Goal: Task Accomplishment & Management: Manage account settings

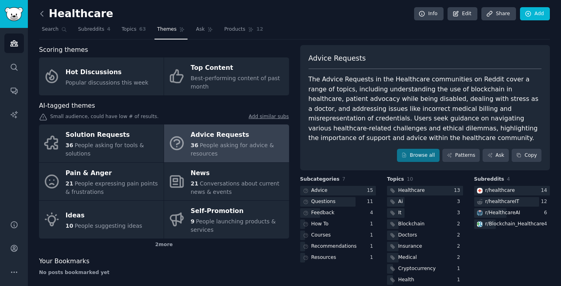
click at [43, 14] on icon at bounding box center [42, 14] width 8 height 8
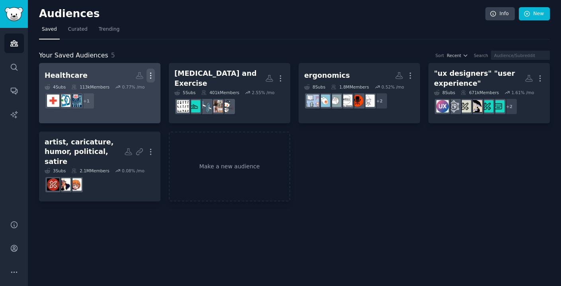
click at [150, 75] on icon "button" at bounding box center [151, 75] width 8 height 8
click at [133, 91] on p "Delete" at bounding box center [129, 92] width 18 height 8
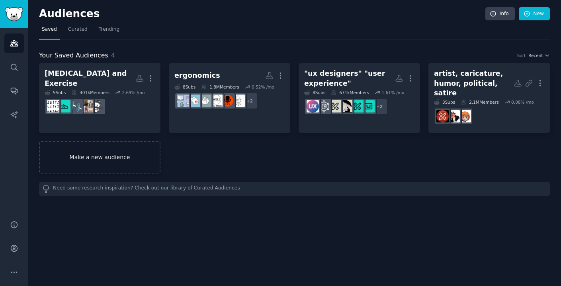
click at [115, 149] on link "Make a new audience" at bounding box center [99, 157] width 121 height 32
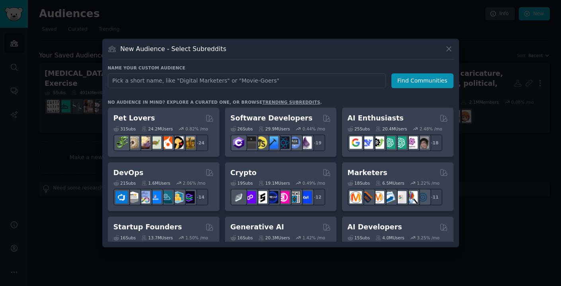
click at [157, 86] on input "text" at bounding box center [247, 80] width 278 height 15
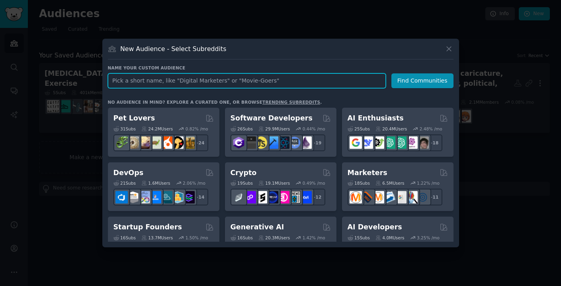
click at [243, 84] on input "text" at bounding box center [247, 80] width 278 height 15
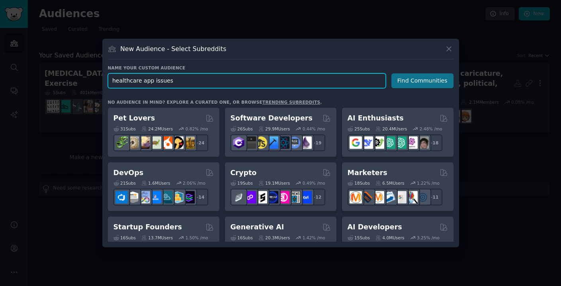
type input "healthcare app issues"
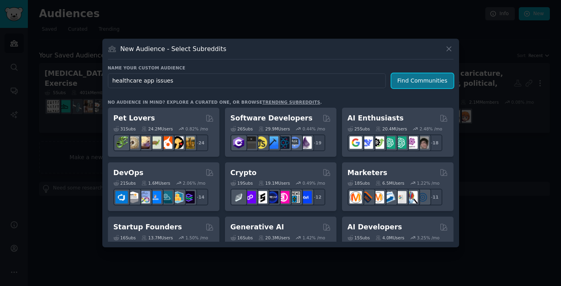
click at [417, 80] on button "Find Communities" at bounding box center [422, 80] width 62 height 15
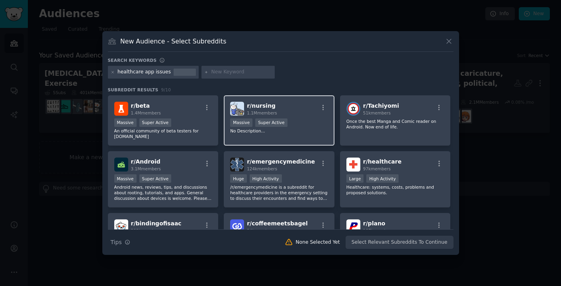
click at [313, 108] on div "r/ nursing 1.1M members" at bounding box center [279, 109] width 98 height 14
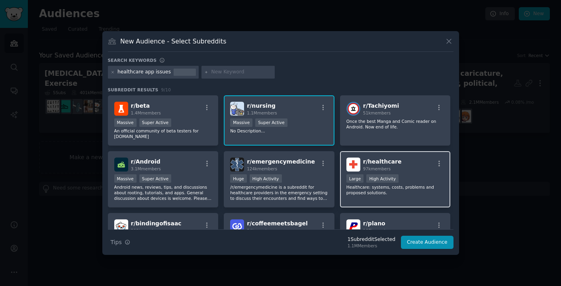
click at [423, 173] on div "r/ healthcare 97k members Large High Activity Healthcare: systems, costs, probl…" at bounding box center [395, 179] width 111 height 56
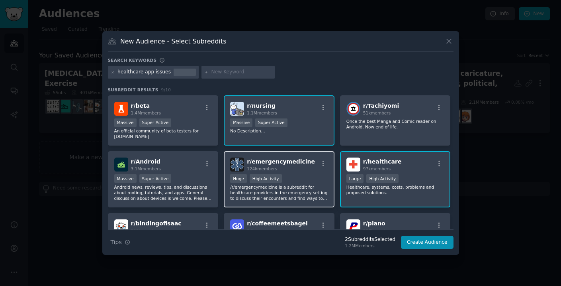
click at [321, 177] on div "Huge High Activity" at bounding box center [279, 179] width 98 height 10
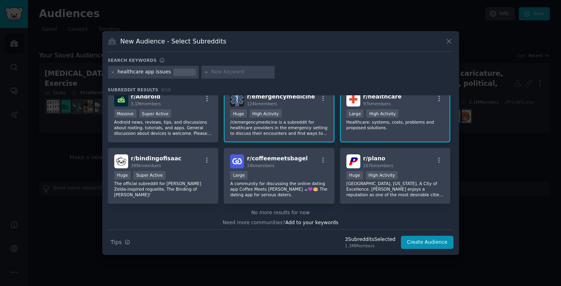
scroll to position [67, 0]
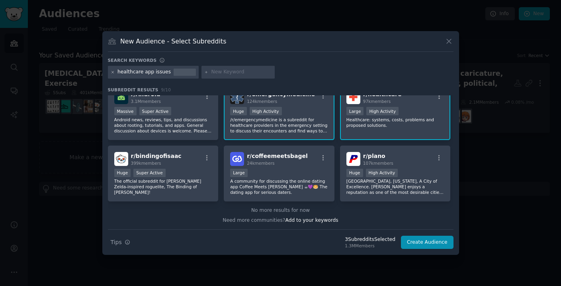
click at [112, 70] on icon at bounding box center [113, 72] width 4 height 4
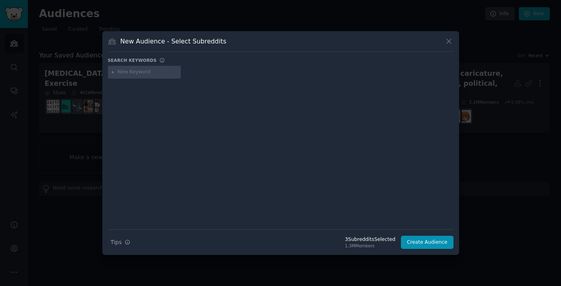
click at [136, 73] on input "text" at bounding box center [147, 71] width 61 height 7
type input "healthcare"
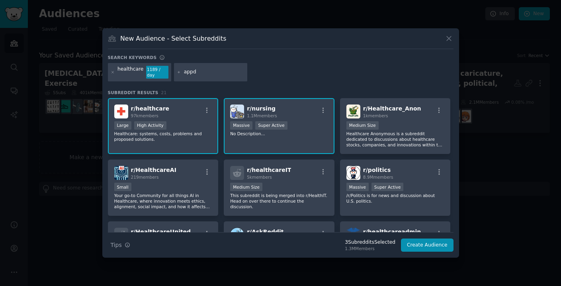
type input "app"
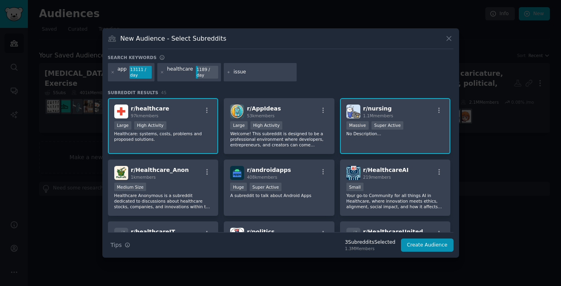
type input "issues"
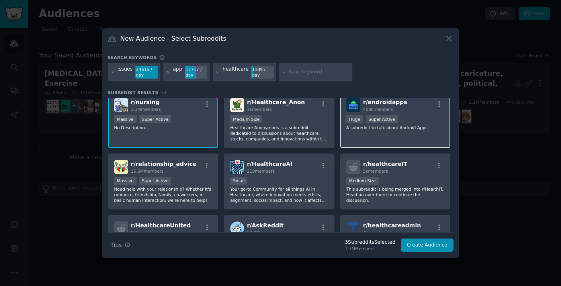
scroll to position [68, 0]
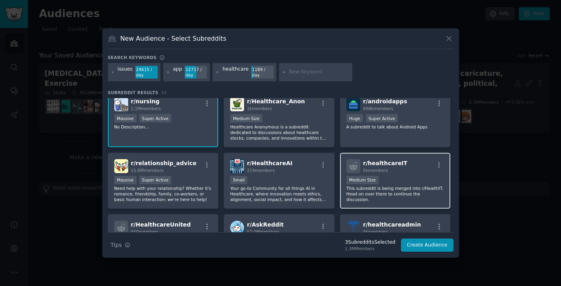
click at [417, 187] on p "This subreddit is being merged into r/HealthIT. Head on over there to continue …" at bounding box center [395, 193] width 98 height 17
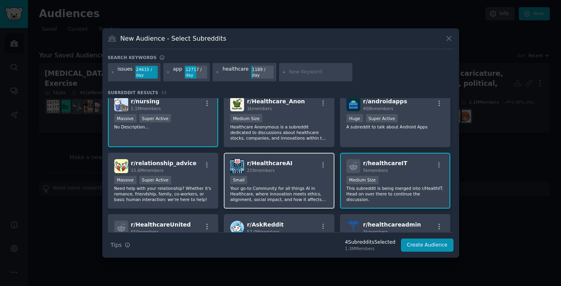
click at [288, 170] on div "r/ HealthcareAI 219 members" at bounding box center [279, 166] width 98 height 14
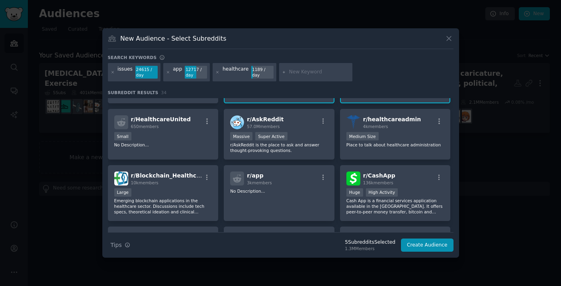
scroll to position [175, 0]
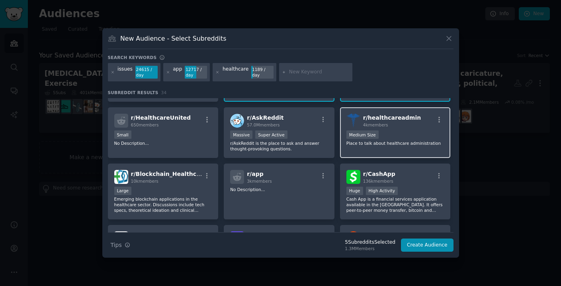
click at [424, 123] on div "r/ healthcareadmin 4k members" at bounding box center [395, 120] width 98 height 14
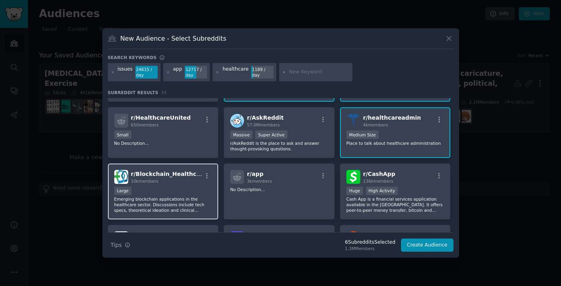
click at [190, 180] on div "10k members" at bounding box center [166, 181] width 71 height 6
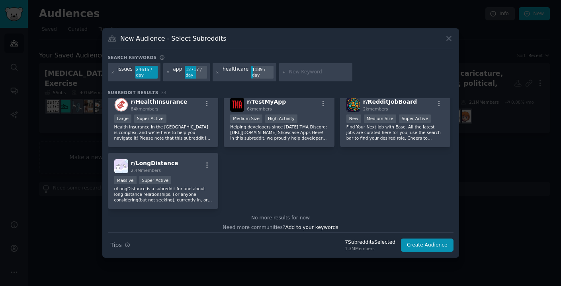
scroll to position [617, 0]
click at [183, 112] on div "r/ HealthInsurance 84k members Large Super Active Health insurance in [GEOGRAPH…" at bounding box center [163, 118] width 111 height 56
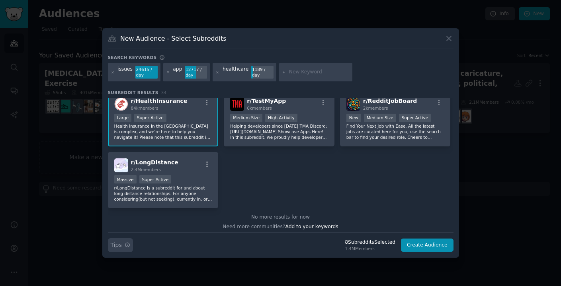
click at [126, 244] on icon "button" at bounding box center [128, 245] width 6 height 6
click at [311, 74] on input "text" at bounding box center [319, 71] width 61 height 7
type input "medical"
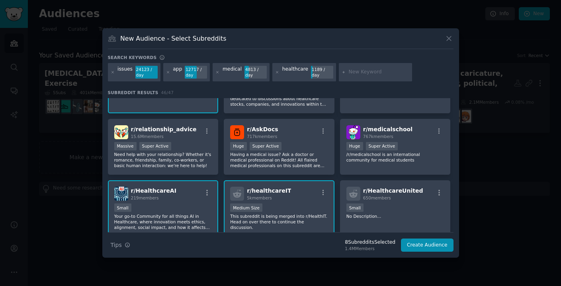
scroll to position [103, 0]
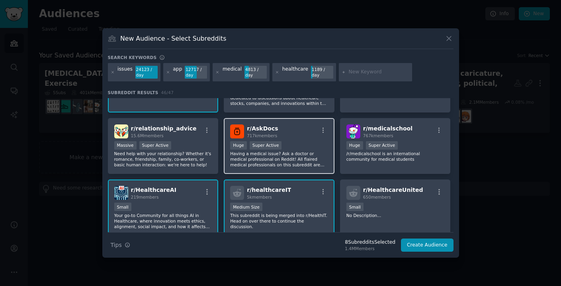
click at [300, 137] on div "r/ AskDocs 717k members" at bounding box center [279, 131] width 98 height 14
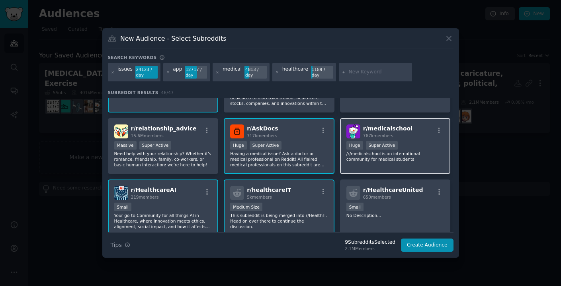
click at [424, 144] on div ">= 95th percentile for submissions / day Huge Super Active" at bounding box center [395, 146] width 98 height 10
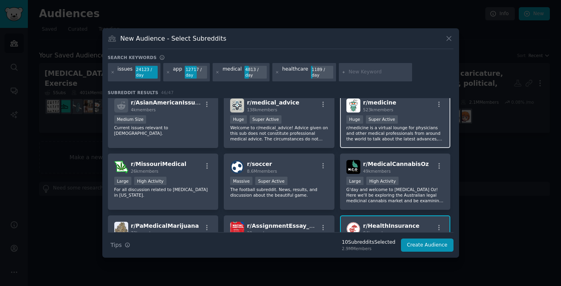
scroll to position [624, 0]
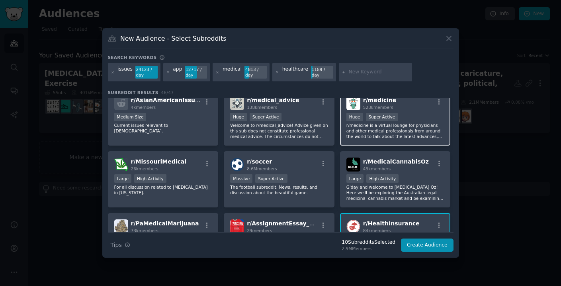
click at [412, 115] on div "Huge Super Active" at bounding box center [395, 118] width 98 height 10
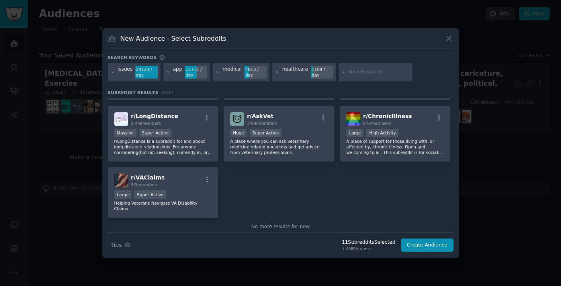
scroll to position [862, 0]
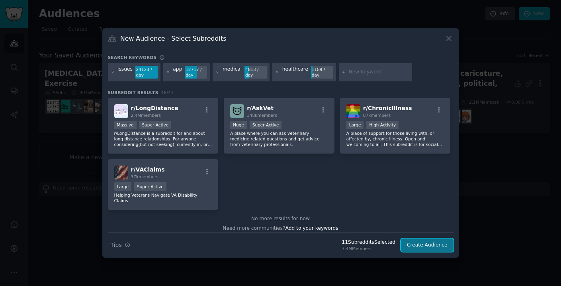
click at [422, 241] on button "Create Audience" at bounding box center [427, 245] width 53 height 14
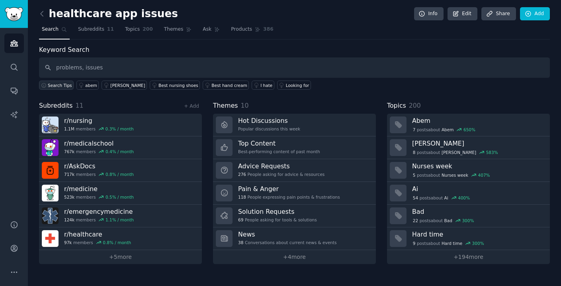
click at [57, 84] on span "Search Tips" at bounding box center [60, 85] width 24 height 6
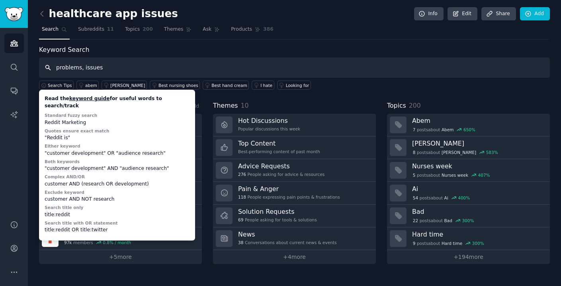
click at [82, 69] on input "problems, issues" at bounding box center [294, 67] width 511 height 20
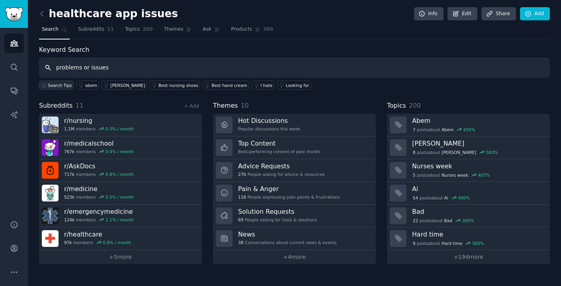
click at [57, 88] on span "Search Tips" at bounding box center [60, 85] width 24 height 6
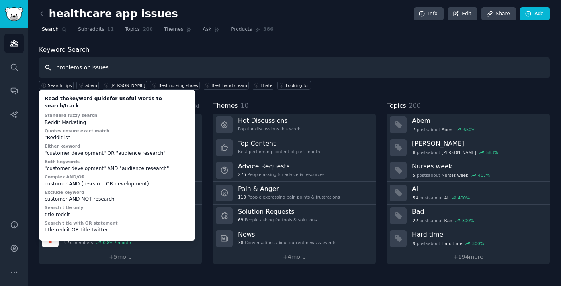
click at [123, 65] on input "problems or issues" at bounding box center [294, 67] width 511 height 20
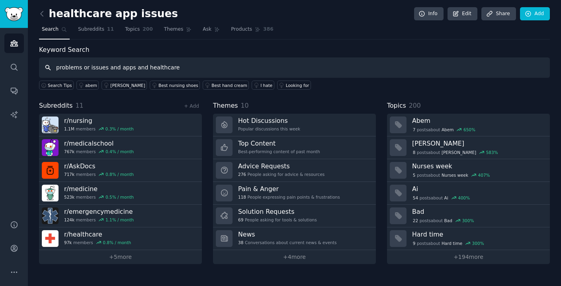
type input "problems or issues and apps and healthcare"
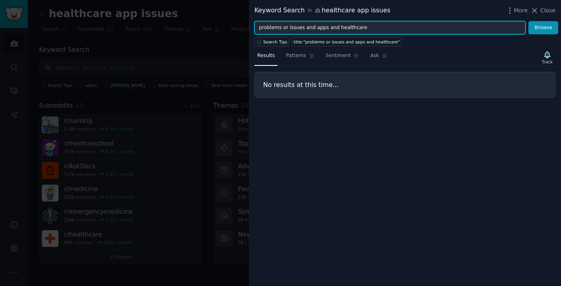
click at [390, 29] on input "problems or issues and apps and healthcare" at bounding box center [389, 28] width 271 height 14
type input "problems or issues"
click at [528, 21] on button "Browse" at bounding box center [543, 28] width 30 height 14
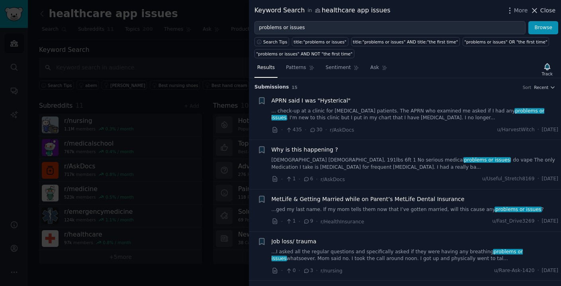
click at [552, 13] on span "Close" at bounding box center [547, 10] width 15 height 8
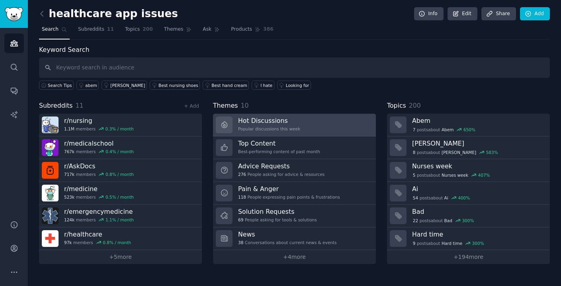
click at [294, 128] on div "Popular discussions this week" at bounding box center [269, 129] width 62 height 6
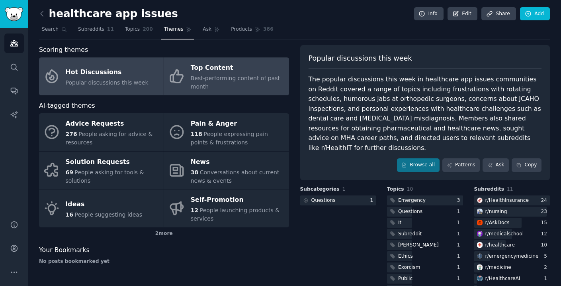
click at [250, 73] on div "Top Content" at bounding box center [238, 68] width 94 height 13
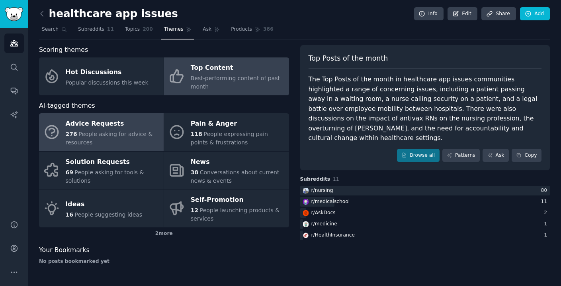
click at [108, 133] on span "People asking for advice & resources" at bounding box center [109, 138] width 87 height 15
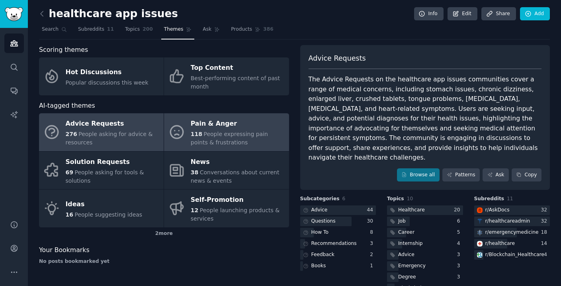
click at [243, 141] on div "118 People expressing pain points & frustrations" at bounding box center [238, 138] width 94 height 17
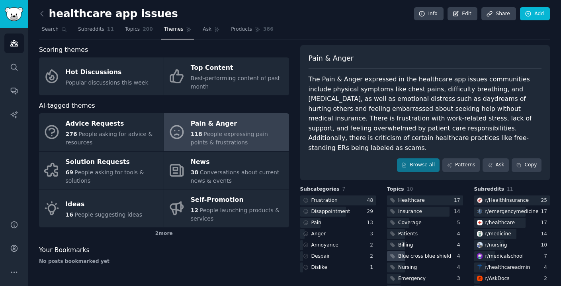
scroll to position [22, 0]
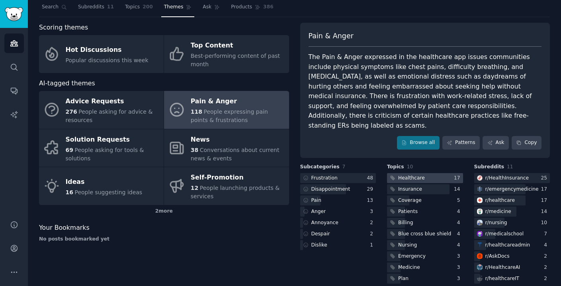
click at [405, 174] on div "Healthcare" at bounding box center [411, 177] width 27 height 7
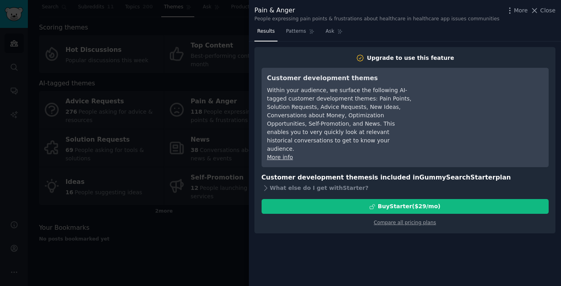
click at [280, 154] on link "More info" at bounding box center [280, 157] width 26 height 6
click at [541, 12] on span "Close" at bounding box center [547, 10] width 15 height 8
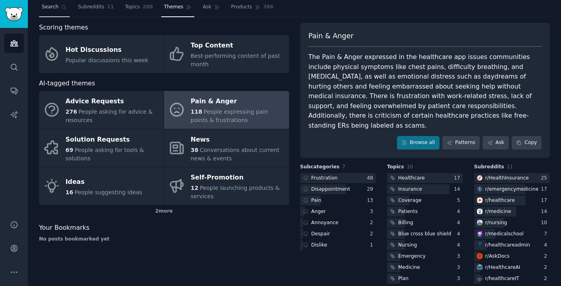
click at [50, 8] on span "Search" at bounding box center [50, 7] width 17 height 7
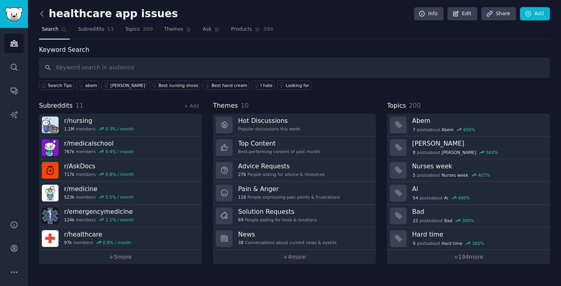
click at [42, 16] on icon at bounding box center [42, 13] width 2 height 5
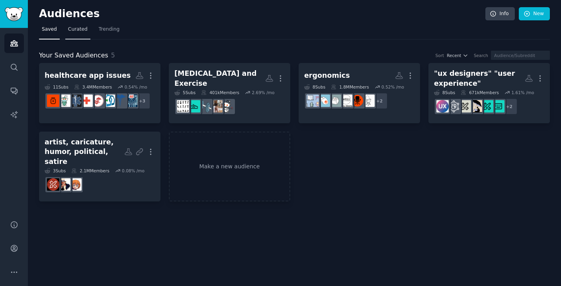
click at [80, 29] on span "Curated" at bounding box center [78, 29] width 20 height 7
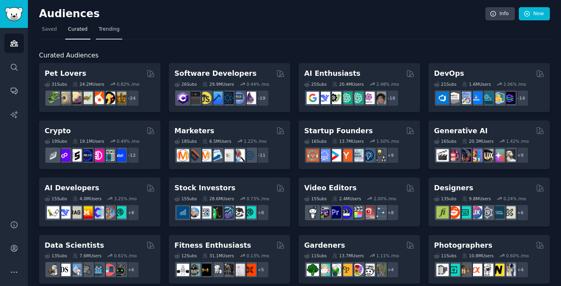
click at [110, 31] on span "Trending" at bounding box center [109, 29] width 21 height 7
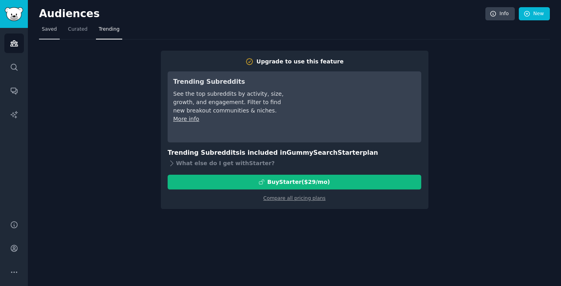
click at [50, 31] on span "Saved" at bounding box center [49, 29] width 15 height 7
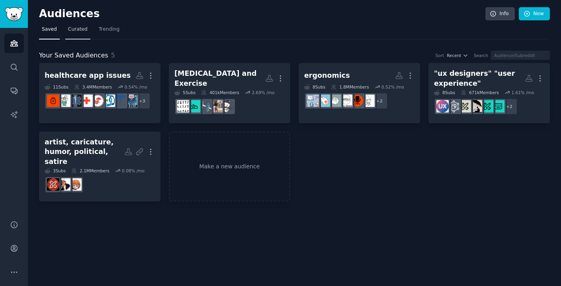
click at [83, 28] on span "Curated" at bounding box center [78, 29] width 20 height 7
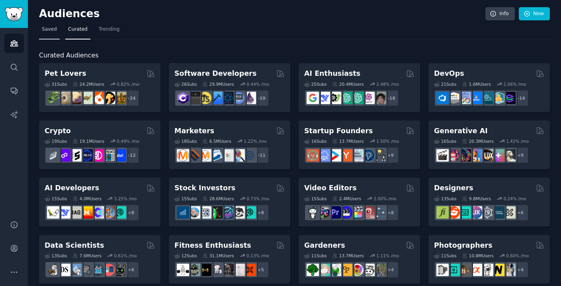
click at [43, 28] on span "Saved" at bounding box center [49, 29] width 15 height 7
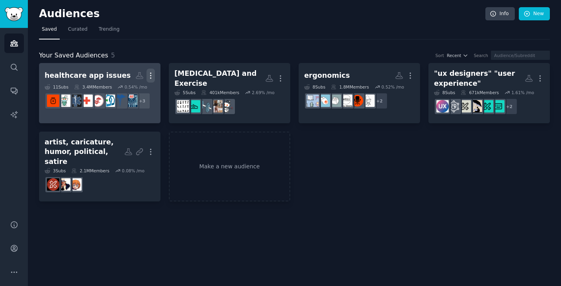
click at [149, 74] on icon "button" at bounding box center [151, 75] width 8 height 8
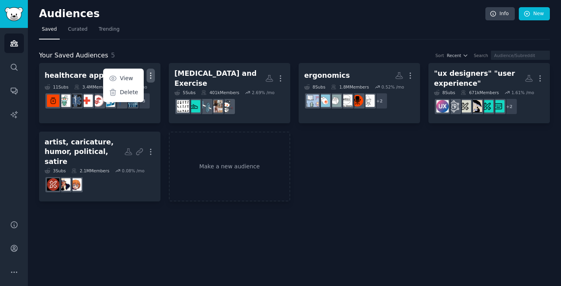
click at [368, 164] on div "healthcare app issues More View Delete 11 Sub s 3.4M Members 0.54 % /mo r/healt…" at bounding box center [294, 132] width 511 height 138
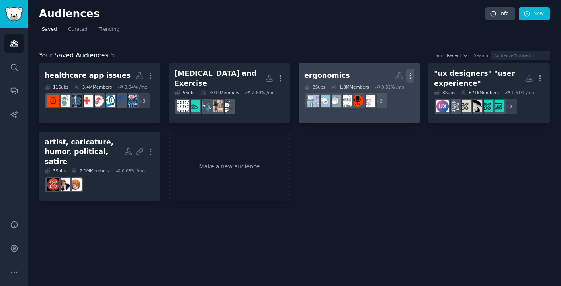
click at [409, 78] on icon "button" at bounding box center [410, 75] width 8 height 8
click at [383, 93] on p "Delete" at bounding box center [388, 92] width 18 height 8
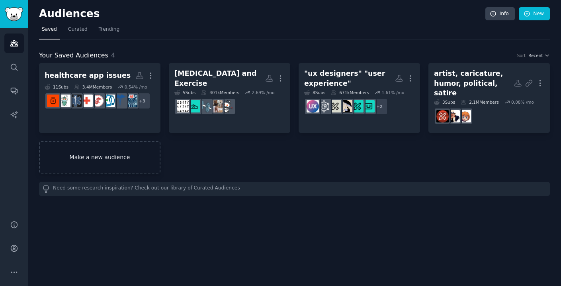
click at [128, 155] on link "Make a new audience" at bounding box center [99, 157] width 121 height 32
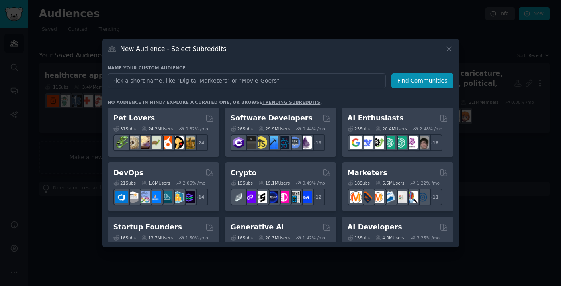
click at [162, 81] on input "text" at bounding box center [247, 80] width 278 height 15
type input "first responders"
click at [429, 78] on button "Find Communities" at bounding box center [422, 80] width 62 height 15
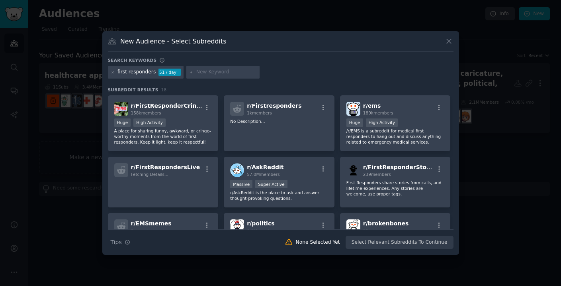
click at [229, 70] on input "text" at bounding box center [226, 71] width 61 height 7
click at [178, 121] on div "Huge High Activity" at bounding box center [163, 123] width 98 height 10
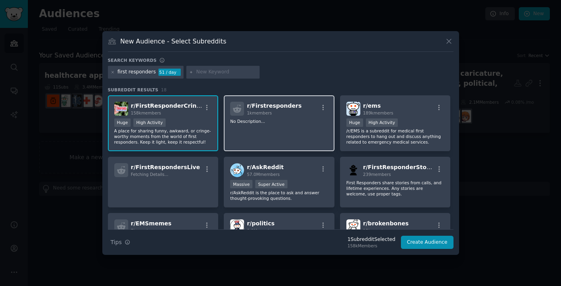
click at [271, 129] on div "r/ Firstresponders 1k members No Description..." at bounding box center [279, 123] width 111 height 56
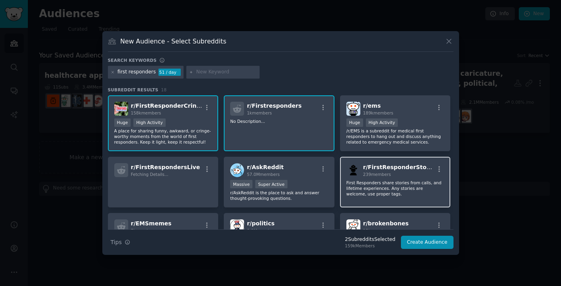
click at [375, 201] on div "r/ FirstResponderStories 239 members First Responders share stories from calls,…" at bounding box center [395, 181] width 111 height 51
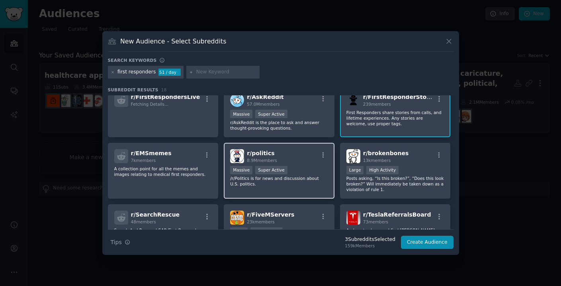
scroll to position [72, 0]
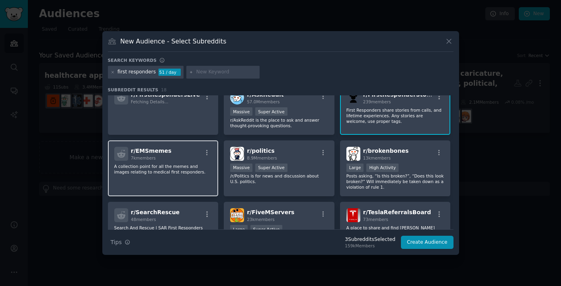
click at [172, 170] on p "A collection point for all the memes and images relating to medical first respo…" at bounding box center [163, 168] width 98 height 11
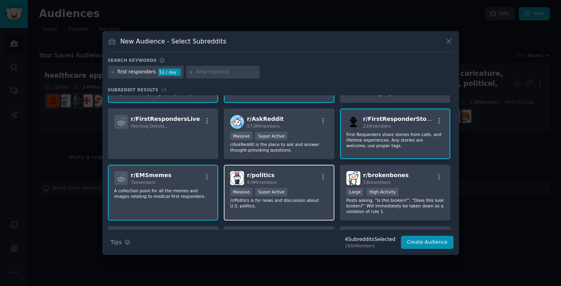
scroll to position [0, 0]
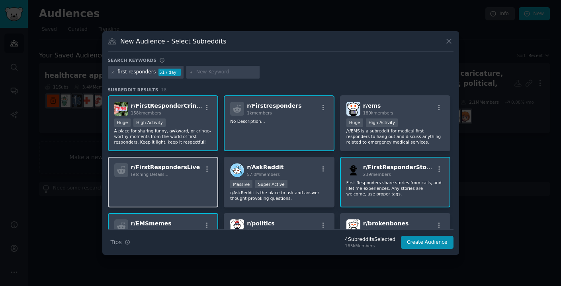
click at [209, 186] on p at bounding box center [163, 188] width 98 height 17
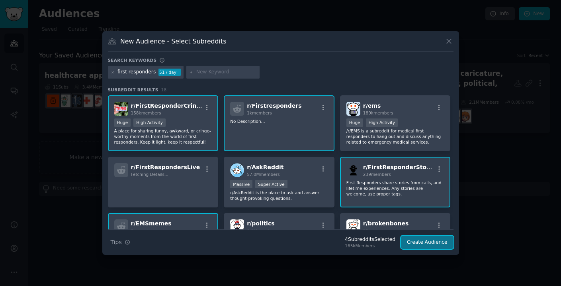
click at [440, 239] on button "Create Audience" at bounding box center [427, 242] width 53 height 14
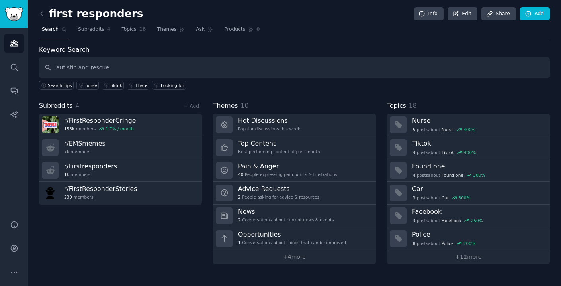
type input "autistic and rescue"
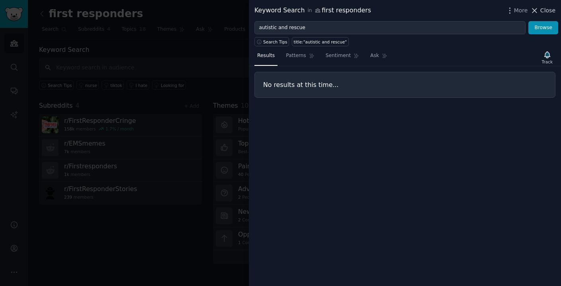
click at [541, 10] on span "Close" at bounding box center [547, 10] width 15 height 8
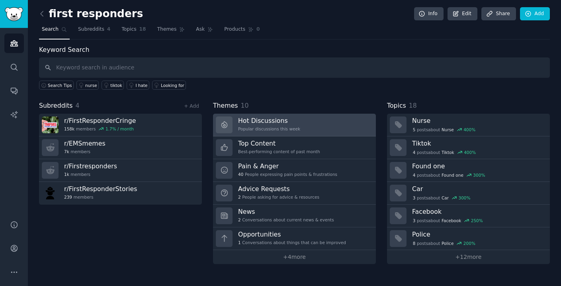
click at [253, 117] on h3 "Hot Discussions" at bounding box center [269, 120] width 62 height 8
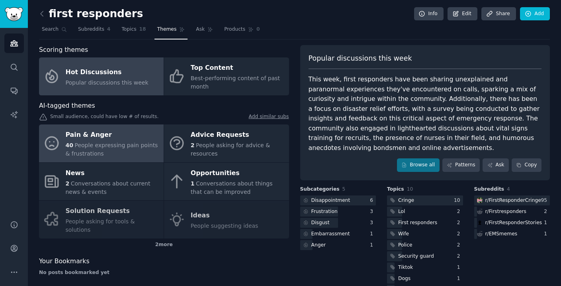
click at [139, 141] on div "40 People expressing pain points & frustrations" at bounding box center [113, 149] width 94 height 17
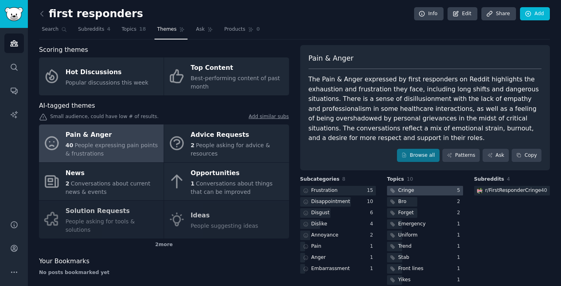
click at [410, 193] on div "Cringe" at bounding box center [406, 190] width 16 height 7
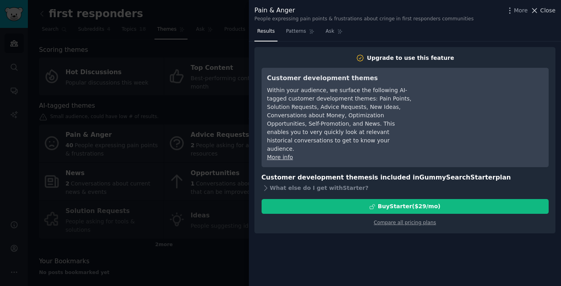
click at [546, 9] on span "Close" at bounding box center [547, 10] width 15 height 8
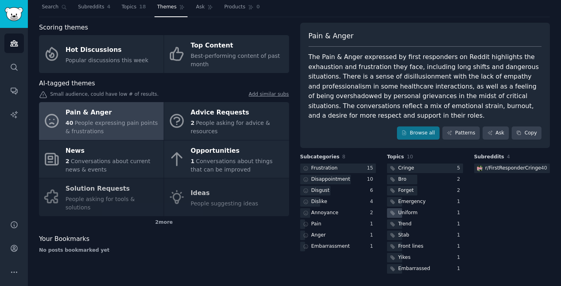
scroll to position [22, 0]
click at [421, 166] on div at bounding box center [425, 168] width 76 height 10
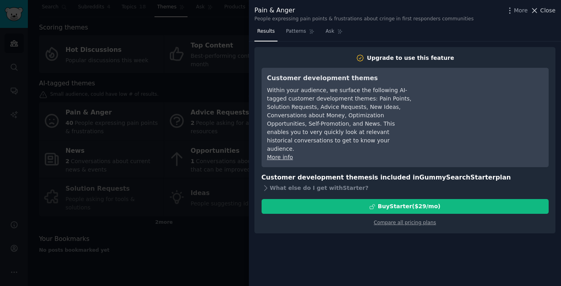
click at [549, 11] on span "Close" at bounding box center [547, 10] width 15 height 8
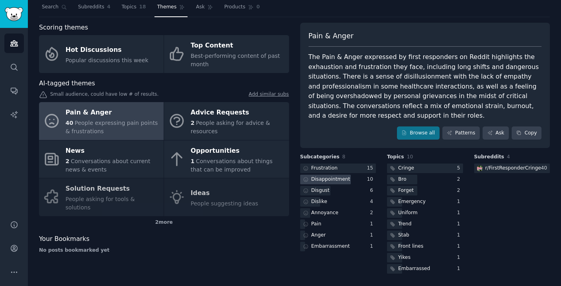
click at [348, 178] on div at bounding box center [325, 179] width 51 height 10
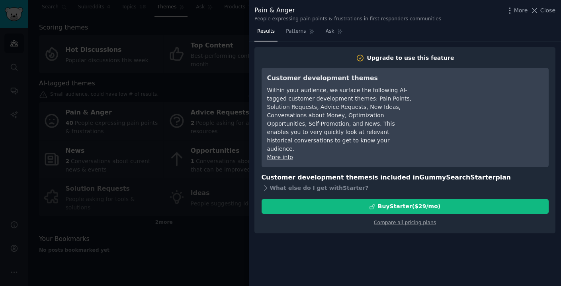
click at [553, 9] on span "Close" at bounding box center [547, 10] width 15 height 8
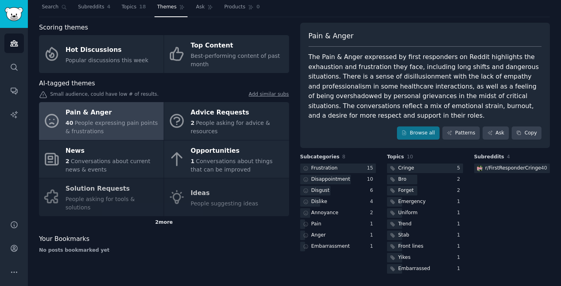
click at [160, 216] on div "2 more" at bounding box center [164, 222] width 250 height 13
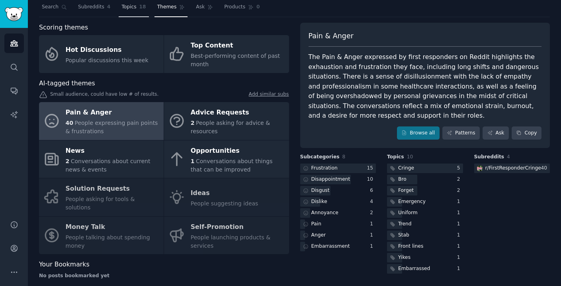
click at [132, 14] on link "Topics 18" at bounding box center [134, 9] width 30 height 16
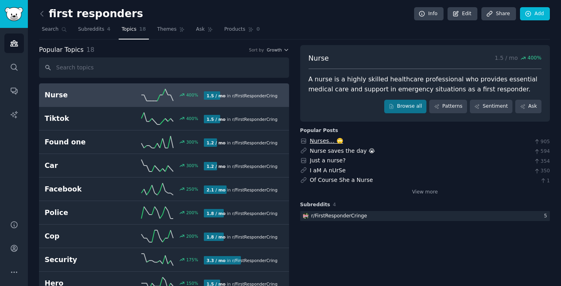
click at [321, 140] on link "Nurses… 🙄" at bounding box center [326, 140] width 33 height 6
click at [45, 17] on icon at bounding box center [42, 14] width 8 height 8
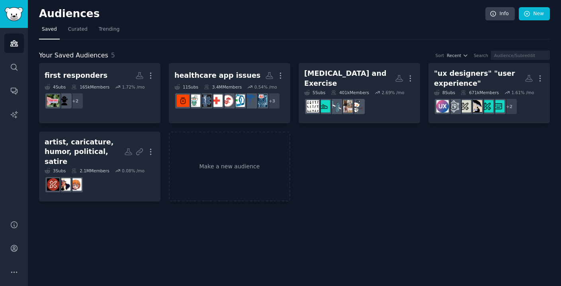
click at [393, 158] on div "first responders More 4 Sub s 165k Members 1.72 % /mo + 2 healthcare app issues…" at bounding box center [294, 132] width 511 height 138
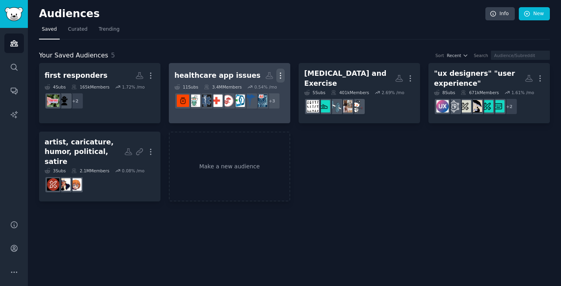
click at [278, 73] on icon "button" at bounding box center [280, 75] width 8 height 8
click at [264, 90] on p "Delete" at bounding box center [259, 92] width 18 height 8
click at [264, 92] on p "Delete" at bounding box center [259, 92] width 18 height 8
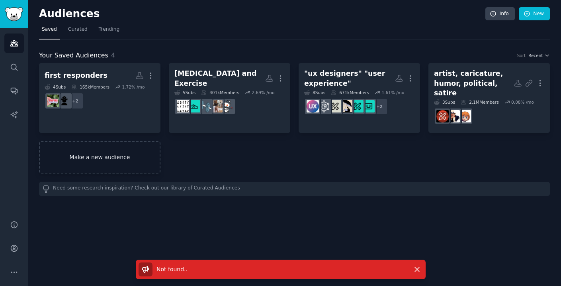
click at [130, 146] on link "Make a new audience" at bounding box center [99, 157] width 121 height 32
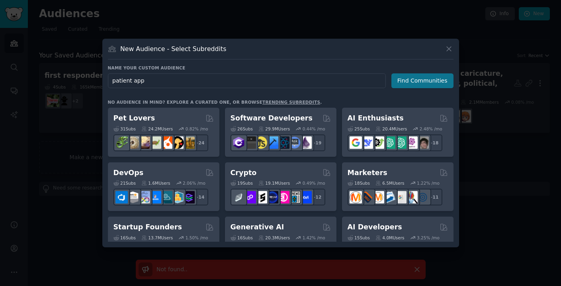
type input "patient app"
click at [414, 78] on button "Find Communities" at bounding box center [422, 80] width 62 height 15
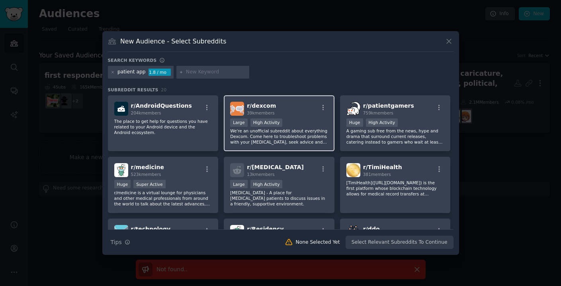
click at [315, 109] on div "r/ dexcom 39k members" at bounding box center [279, 109] width 98 height 14
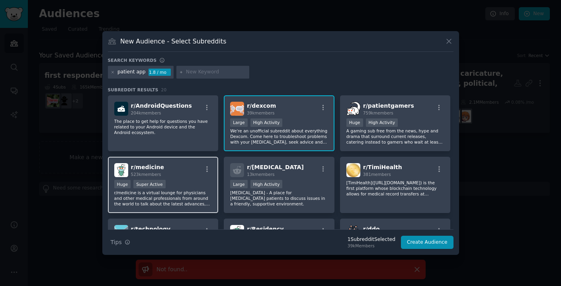
click at [176, 174] on div "r/ medicine 523k members" at bounding box center [163, 170] width 98 height 14
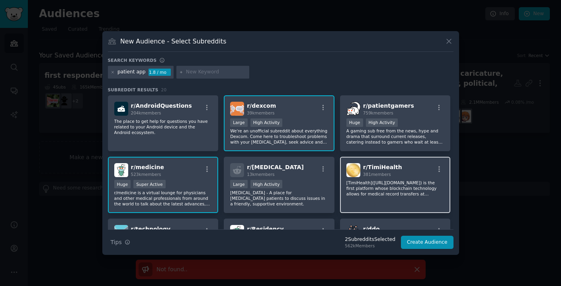
click at [425, 168] on div "r/ TimiHealth 381 members" at bounding box center [395, 170] width 98 height 14
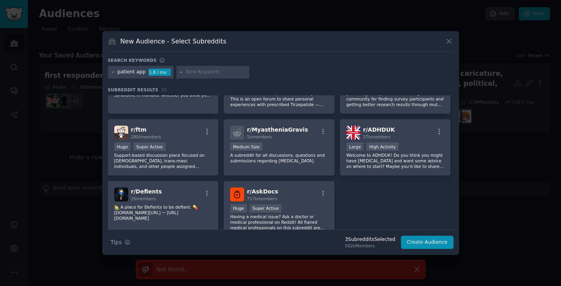
scroll to position [284, 0]
click at [437, 243] on button "Create Audience" at bounding box center [427, 242] width 53 height 14
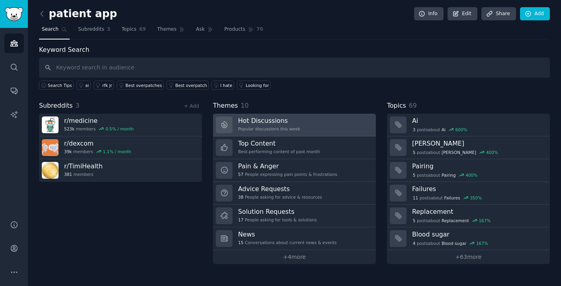
click at [323, 124] on link "Hot Discussions Popular discussions this week" at bounding box center [294, 124] width 163 height 23
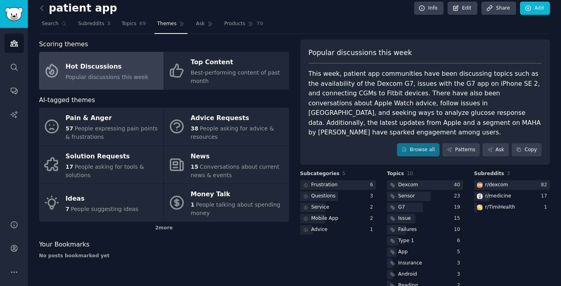
scroll to position [13, 0]
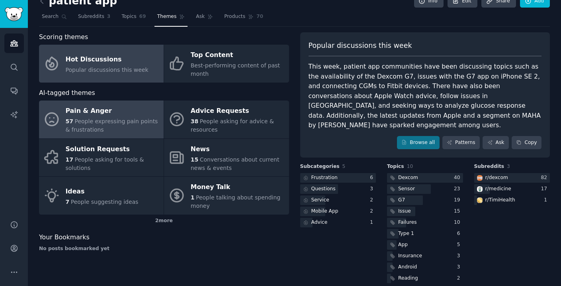
click at [141, 131] on div "57 People expressing pain points & frustrations" at bounding box center [113, 125] width 94 height 17
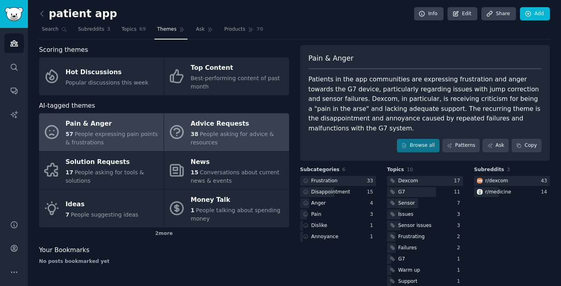
click at [222, 147] on link "Advice Requests 38 People asking for advice & resources" at bounding box center [226, 132] width 125 height 38
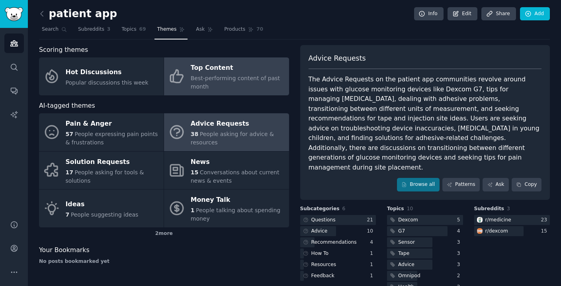
click at [231, 75] on span "Best-performing content of past month" at bounding box center [235, 82] width 89 height 15
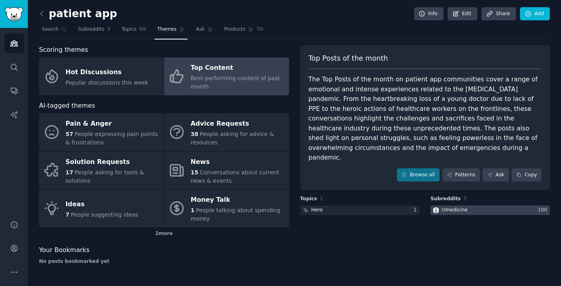
click at [461, 206] on div "r/ medicine" at bounding box center [455, 209] width 26 height 7
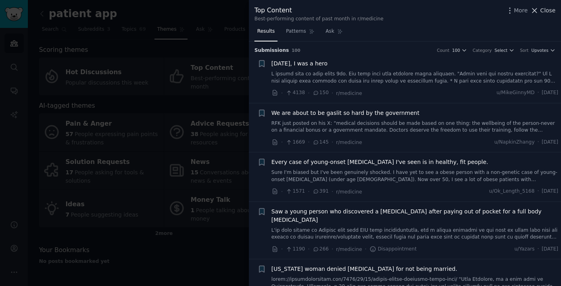
click at [553, 9] on span "Close" at bounding box center [547, 10] width 15 height 8
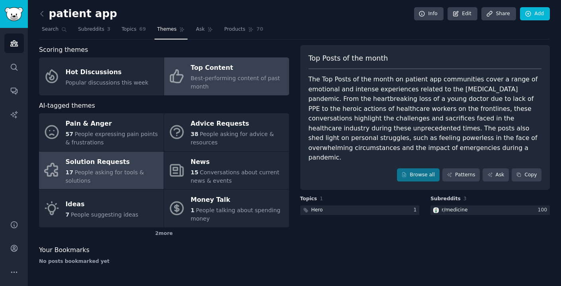
click at [101, 162] on div "Solution Requests" at bounding box center [113, 161] width 94 height 13
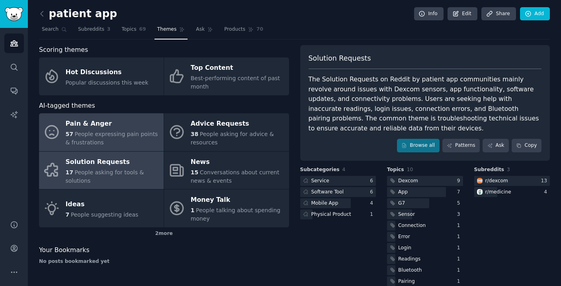
click at [127, 133] on span "People expressing pain points & frustrations" at bounding box center [112, 138] width 92 height 15
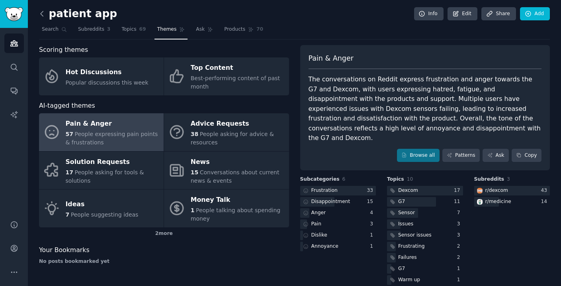
click at [40, 12] on icon at bounding box center [42, 14] width 8 height 8
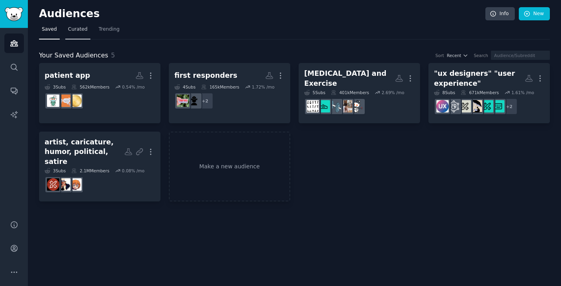
click at [77, 31] on span "Curated" at bounding box center [78, 29] width 20 height 7
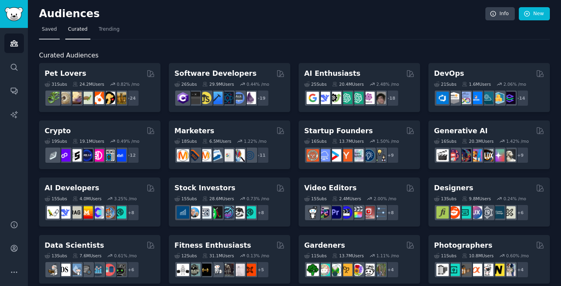
click at [49, 31] on span "Saved" at bounding box center [49, 29] width 15 height 7
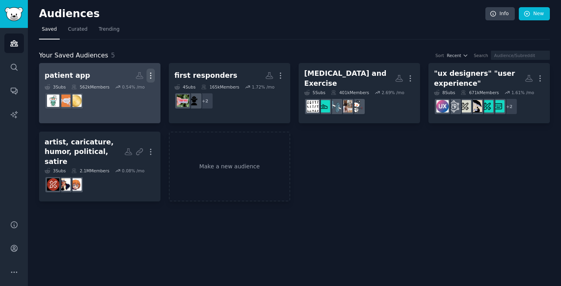
click at [154, 76] on icon "button" at bounding box center [151, 75] width 8 height 8
click at [131, 93] on p "Delete" at bounding box center [129, 92] width 18 height 8
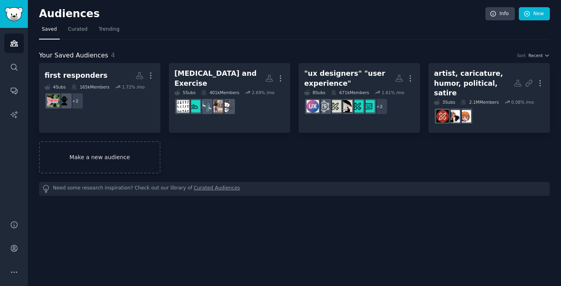
click at [118, 143] on link "Make a new audience" at bounding box center [99, 157] width 121 height 32
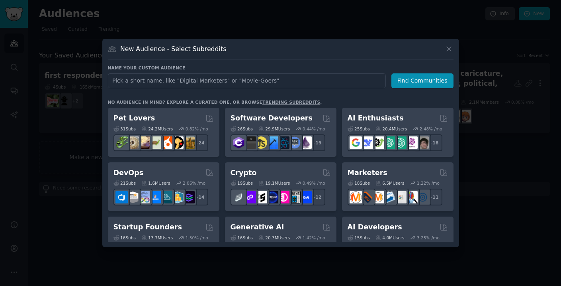
click at [207, 84] on input "text" at bounding box center [247, 80] width 278 height 15
click at [262, 100] on link "trending subreddits" at bounding box center [291, 102] width 58 height 5
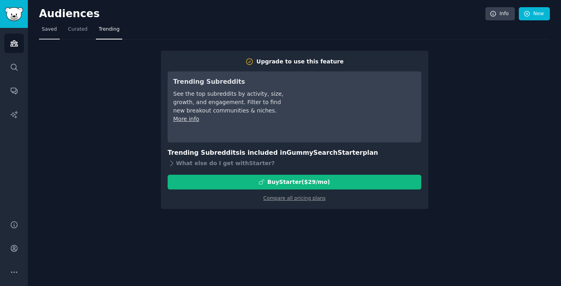
click at [50, 28] on span "Saved" at bounding box center [49, 29] width 15 height 7
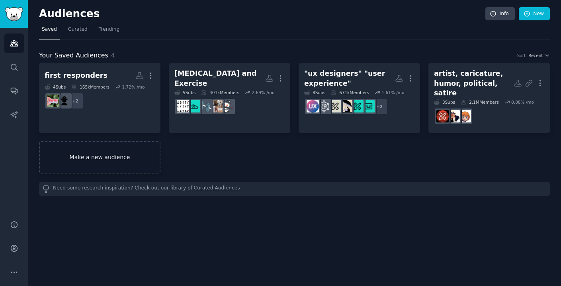
click at [67, 148] on link "Make a new audience" at bounding box center [99, 157] width 121 height 32
